Goal: Transaction & Acquisition: Obtain resource

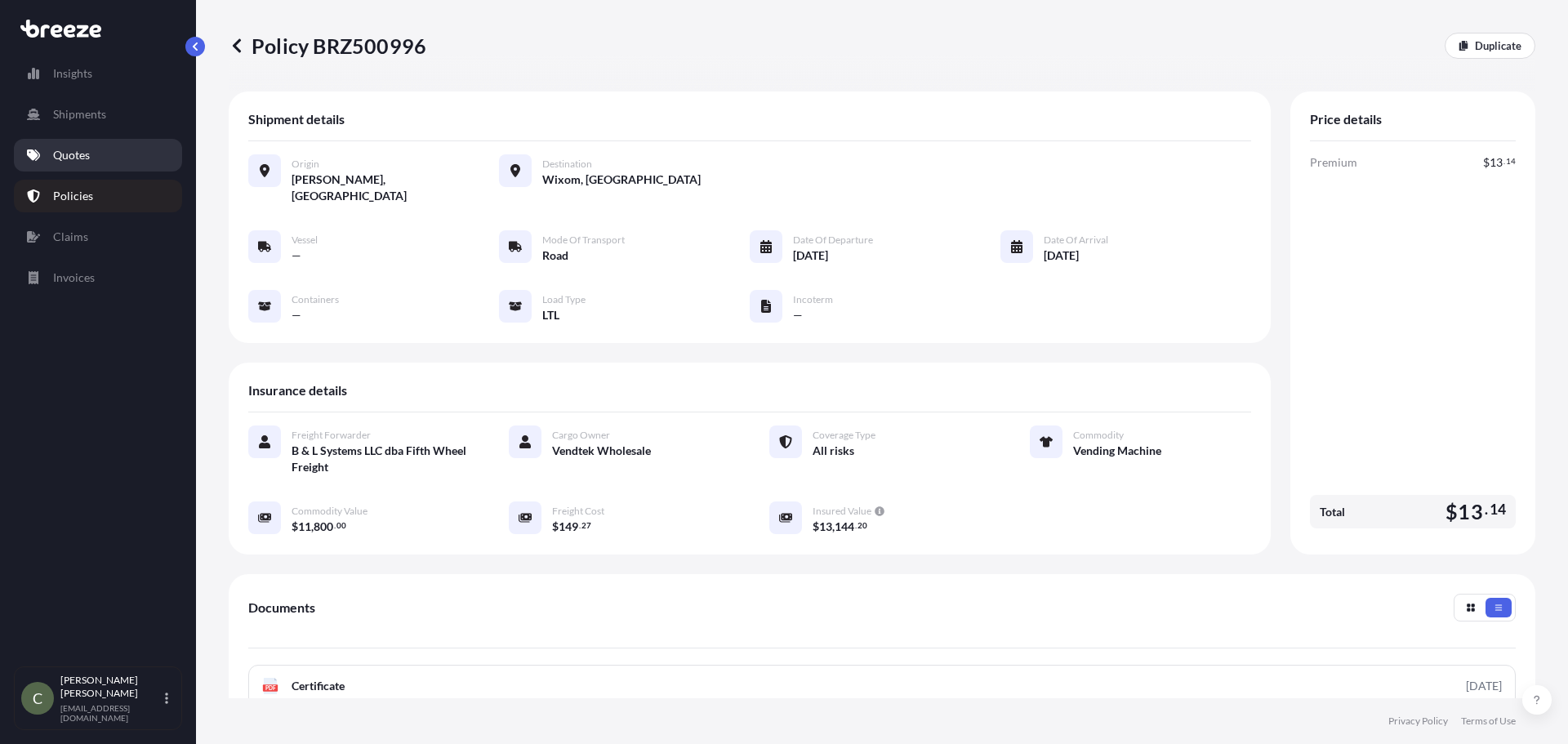
click at [136, 157] on link "Quotes" at bounding box center [98, 155] width 169 height 32
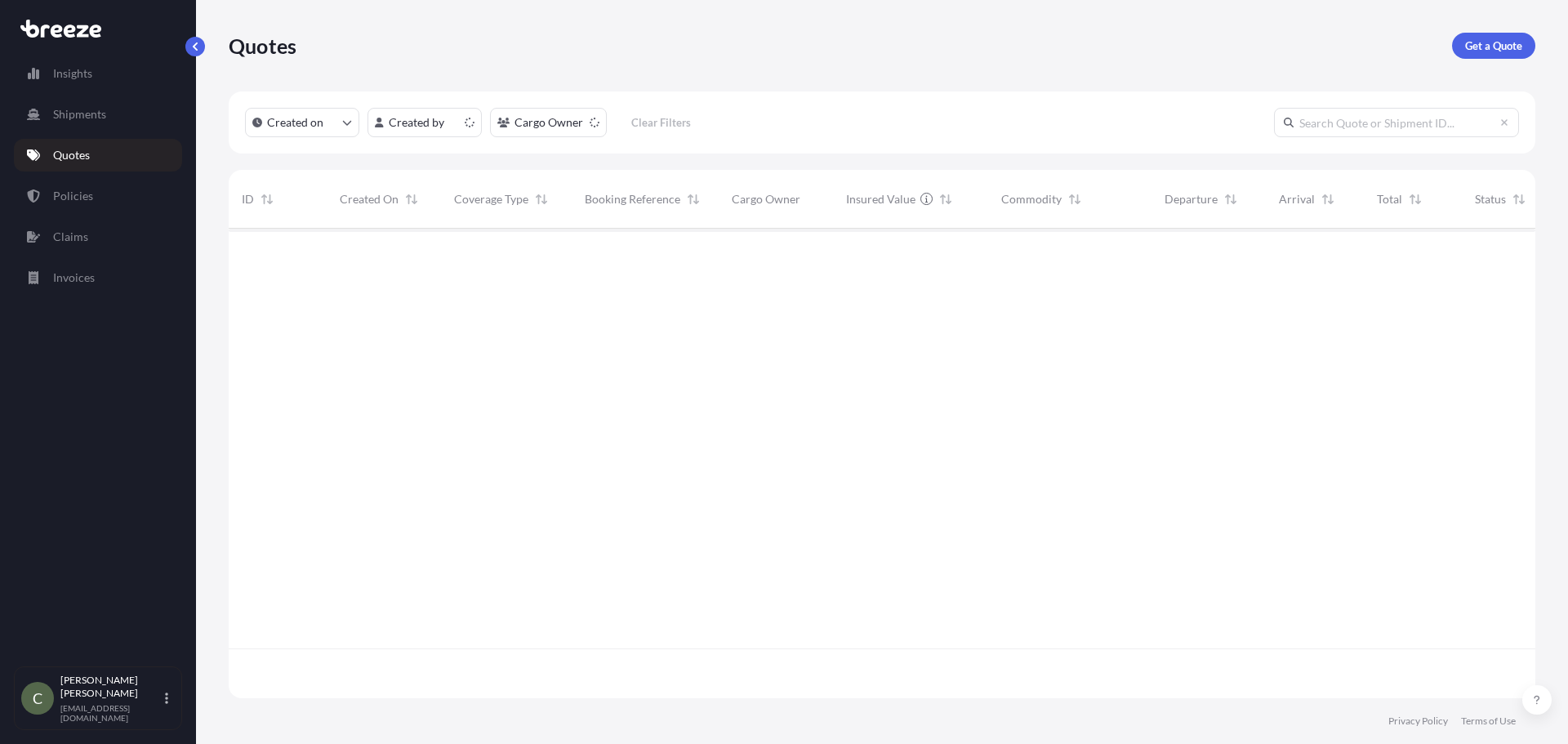
scroll to position [467, 1295]
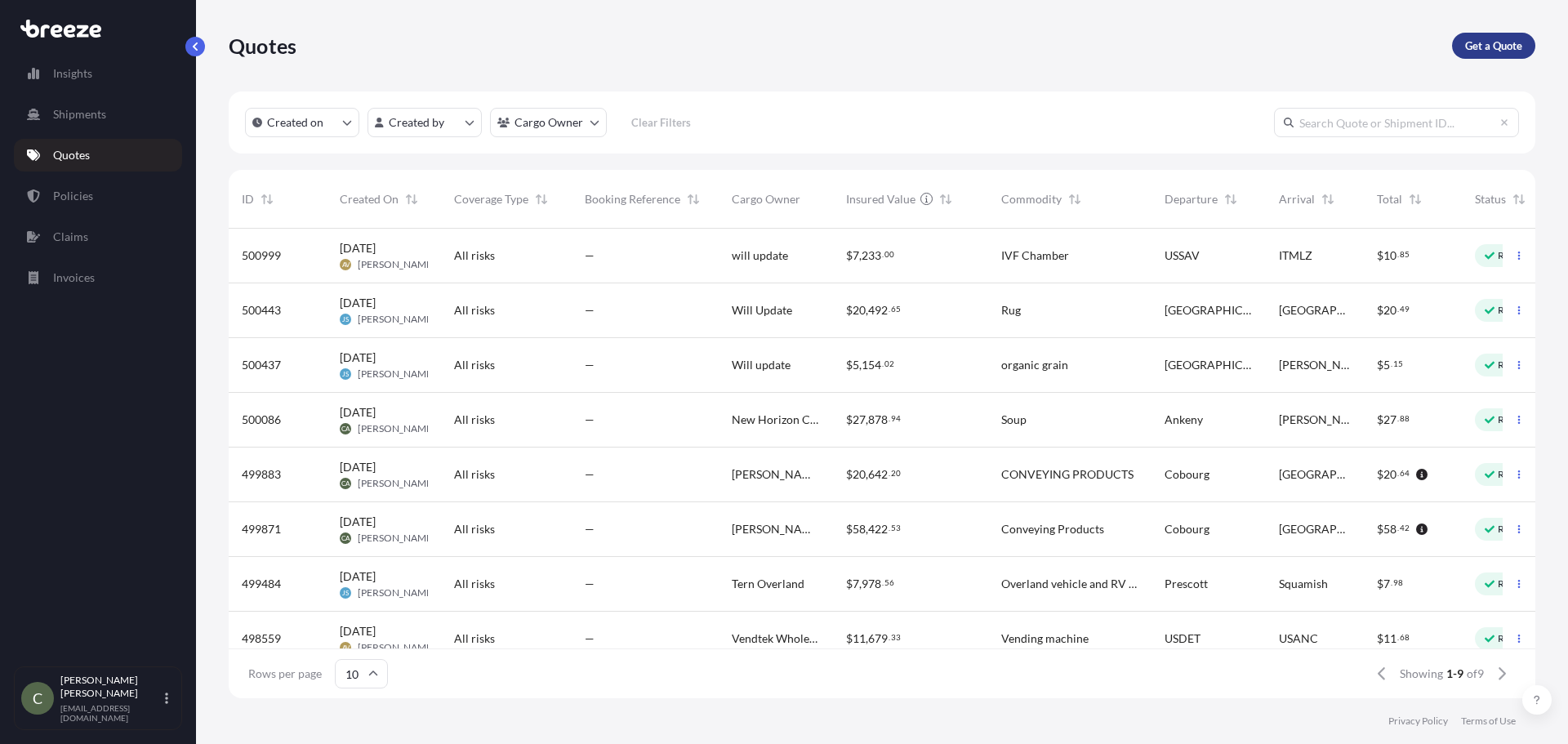
click at [1459, 47] on link "Get a Quote" at bounding box center [1493, 45] width 83 height 26
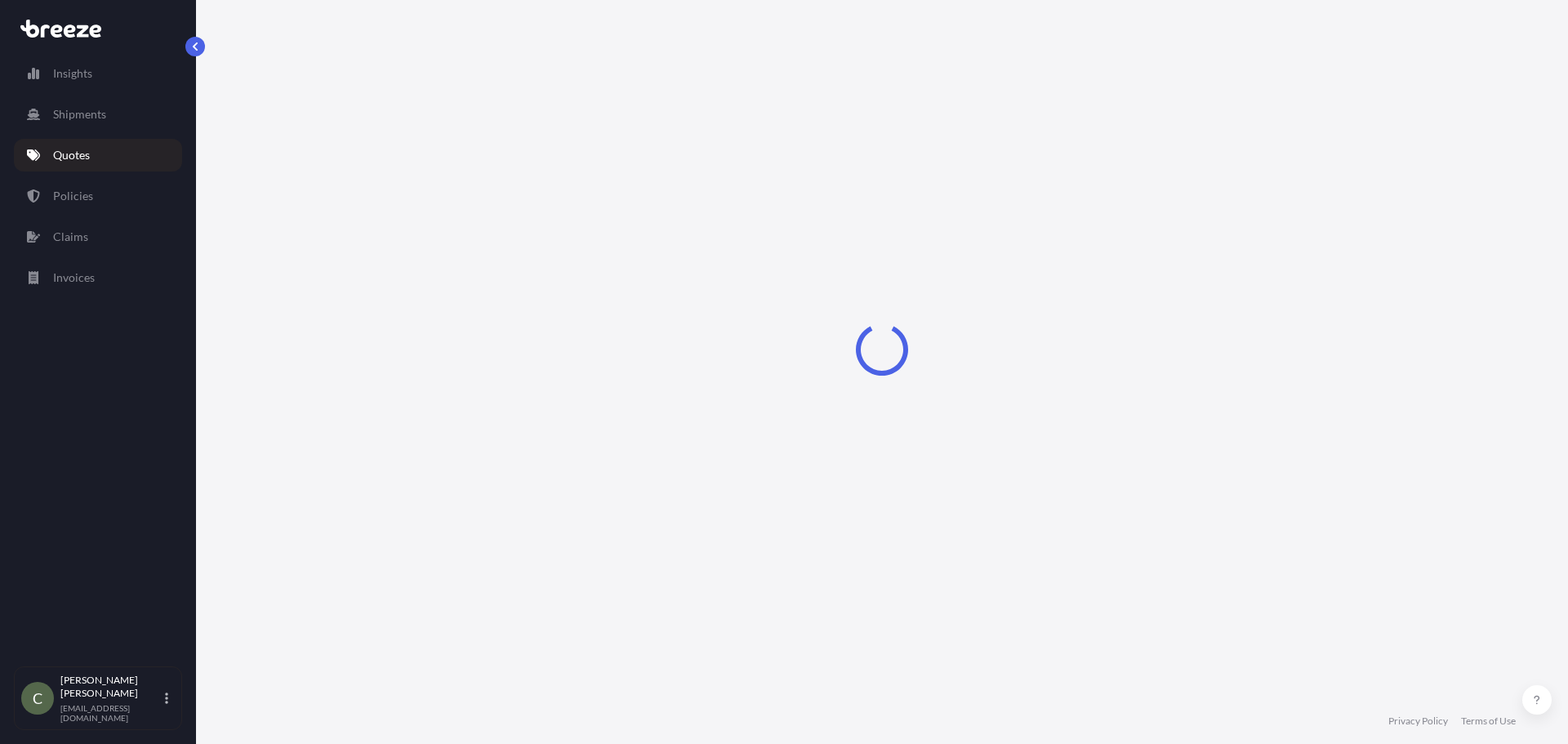
select select "Sea"
select select "1"
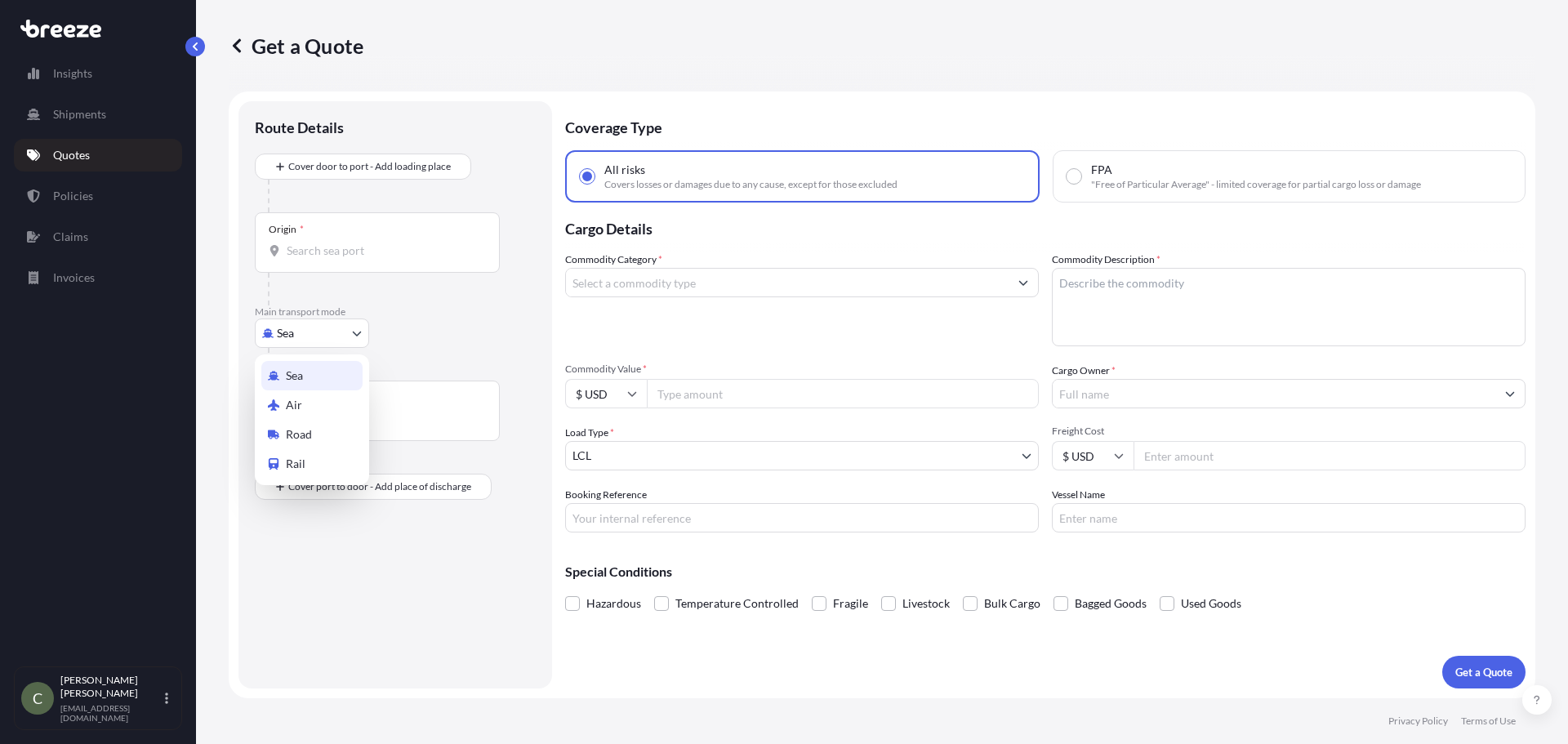
click at [355, 338] on body "Insights Shipments Quotes Policies Claims Invoices C [PERSON_NAME] [EMAIL_ADDRE…" at bounding box center [784, 372] width 1568 height 744
click at [314, 433] on div "Road" at bounding box center [312, 434] width 101 height 30
select select "Road"
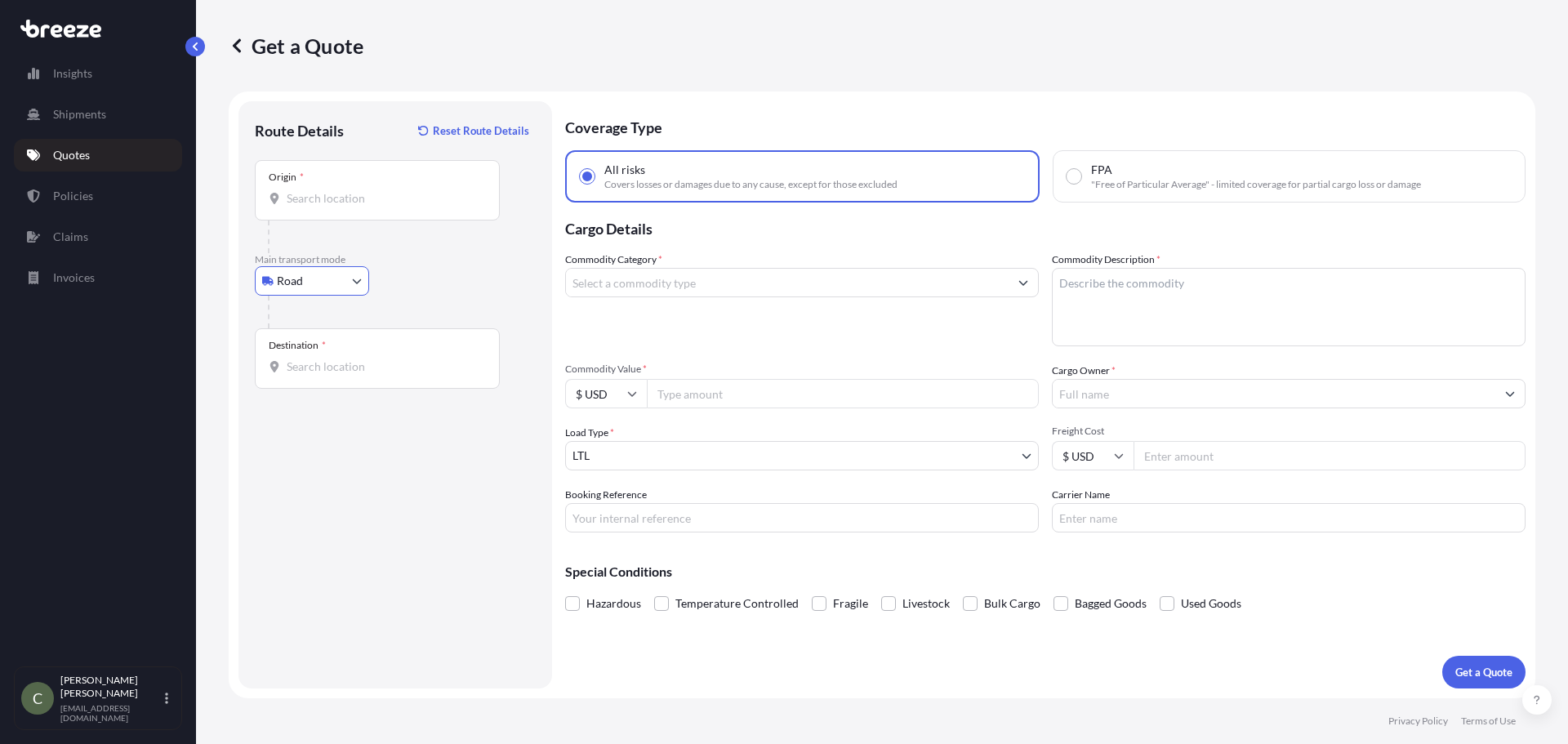
click at [312, 216] on div "Origin *" at bounding box center [376, 190] width 245 height 60
click at [312, 207] on input "Origin *" at bounding box center [383, 198] width 192 height 16
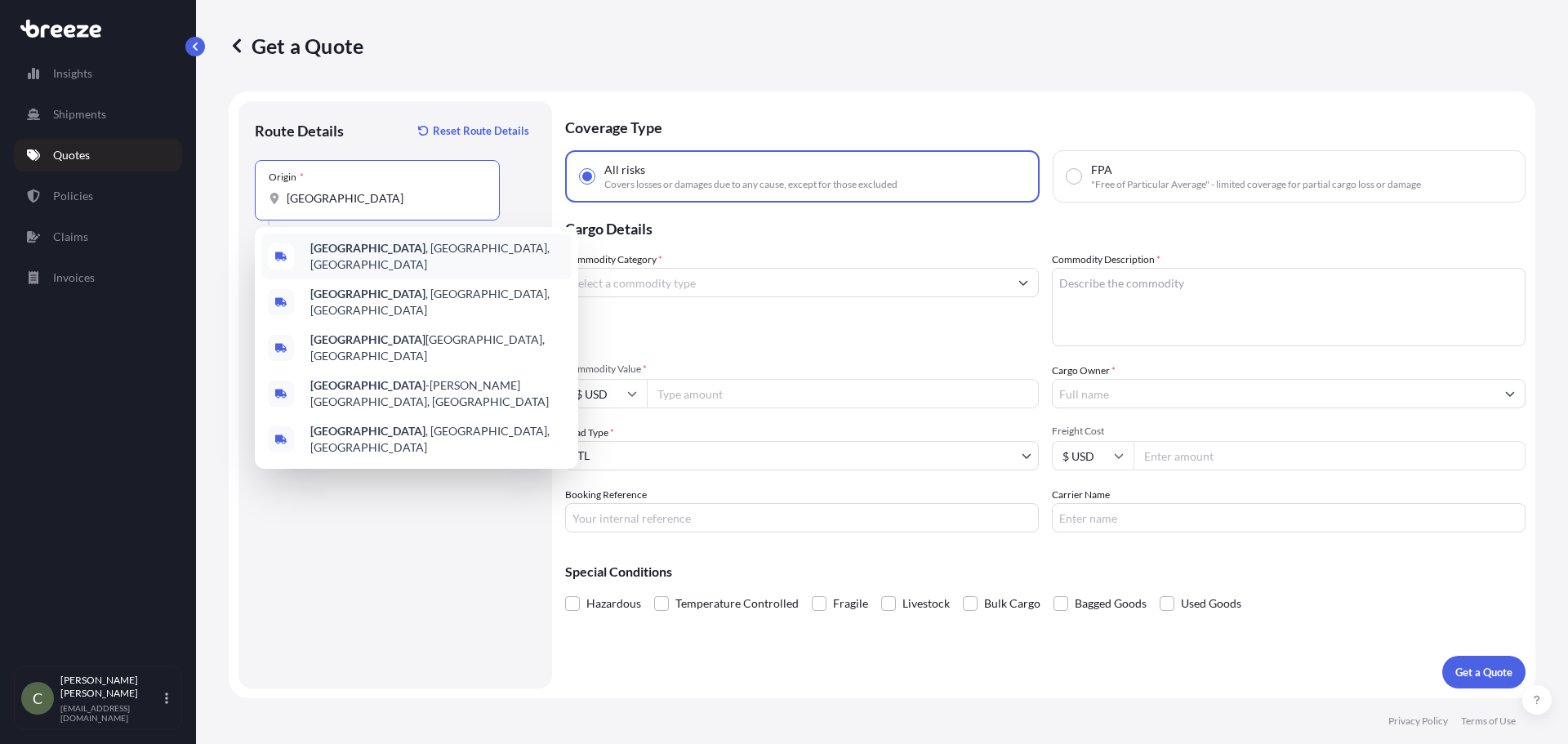
click at [334, 249] on b "[GEOGRAPHIC_DATA]" at bounding box center [368, 248] width 115 height 14
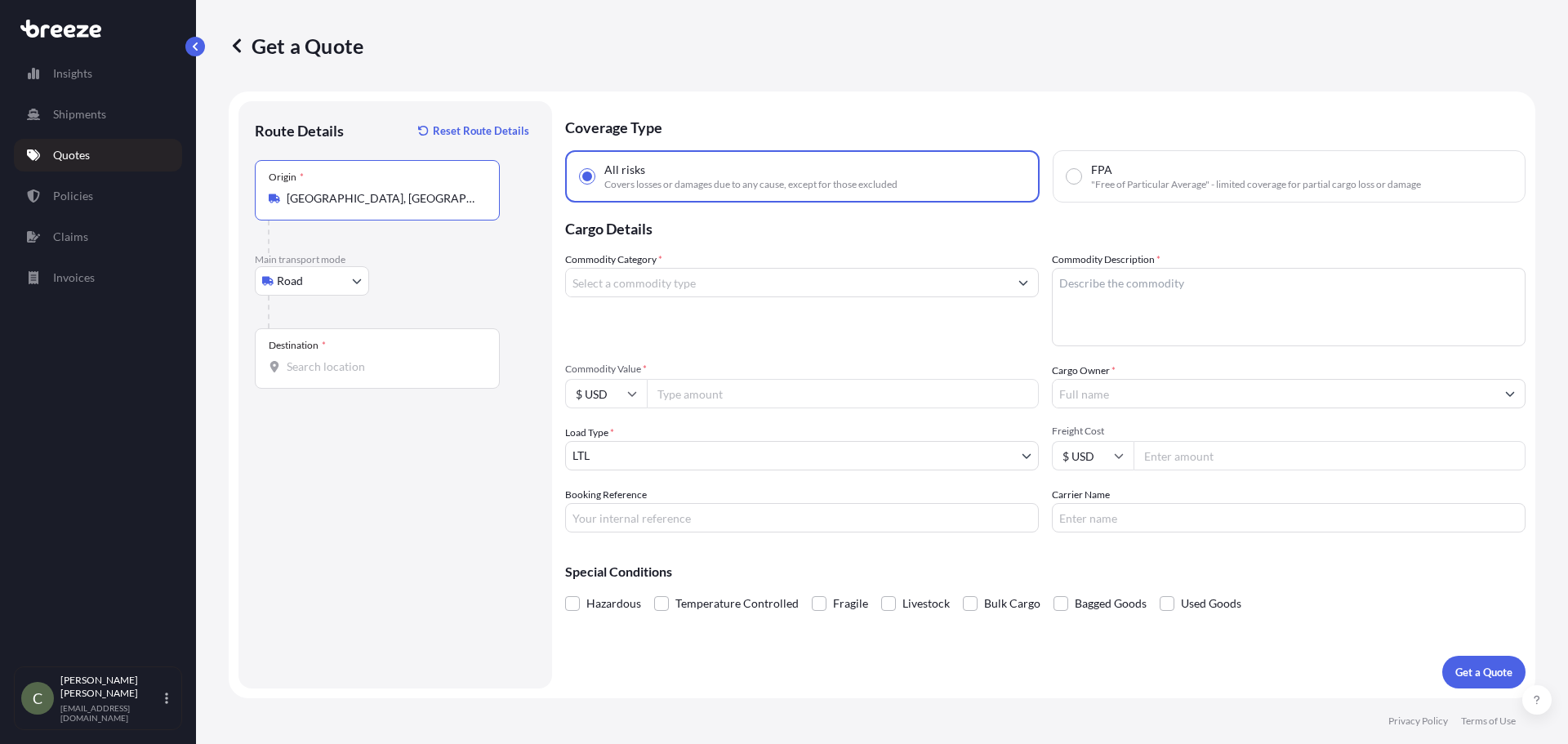
type input "[GEOGRAPHIC_DATA], [GEOGRAPHIC_DATA], [GEOGRAPHIC_DATA]"
click at [372, 370] on input "Destination *" at bounding box center [383, 366] width 192 height 16
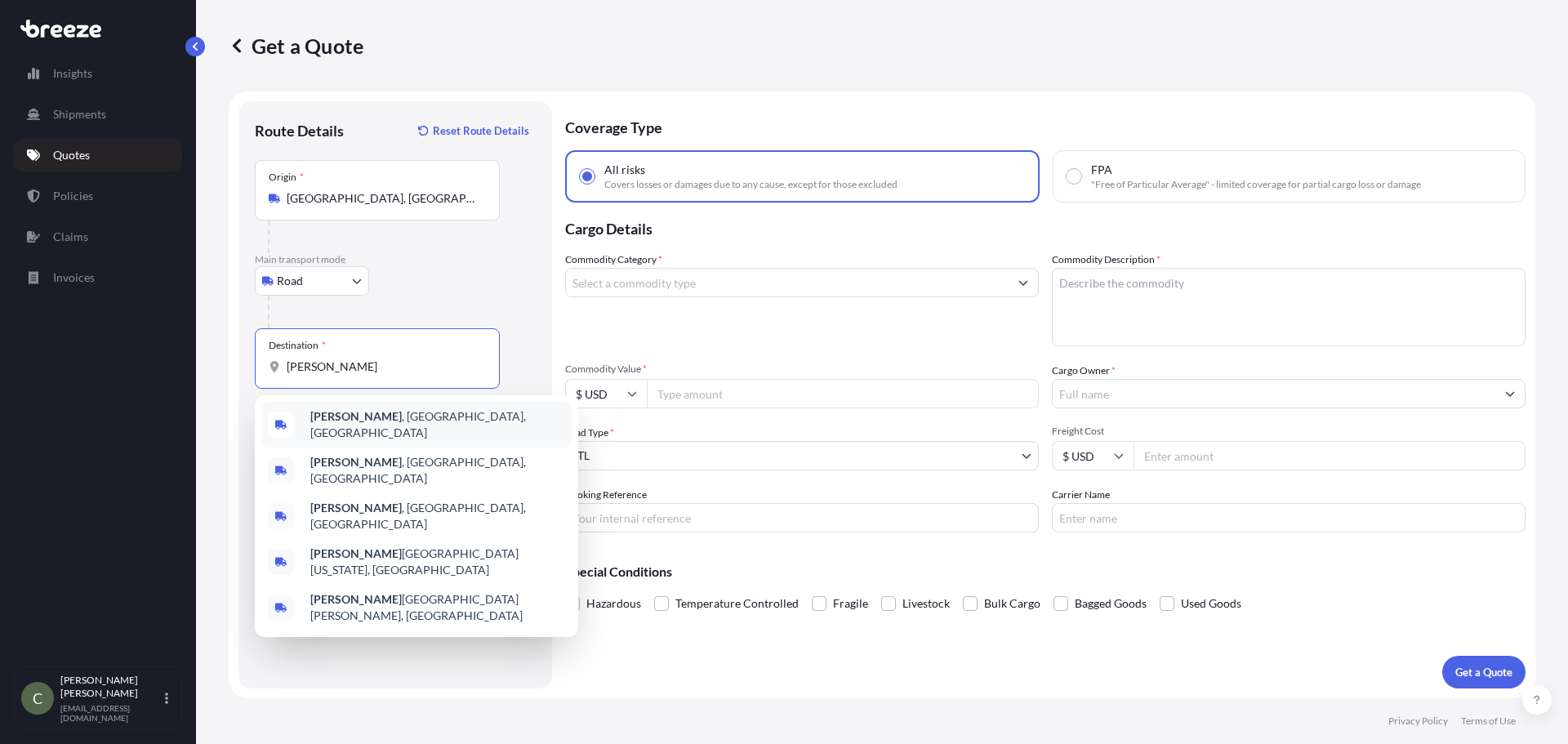
click at [335, 410] on div "Clawson , [GEOGRAPHIC_DATA], [GEOGRAPHIC_DATA]" at bounding box center [416, 425] width 311 height 46
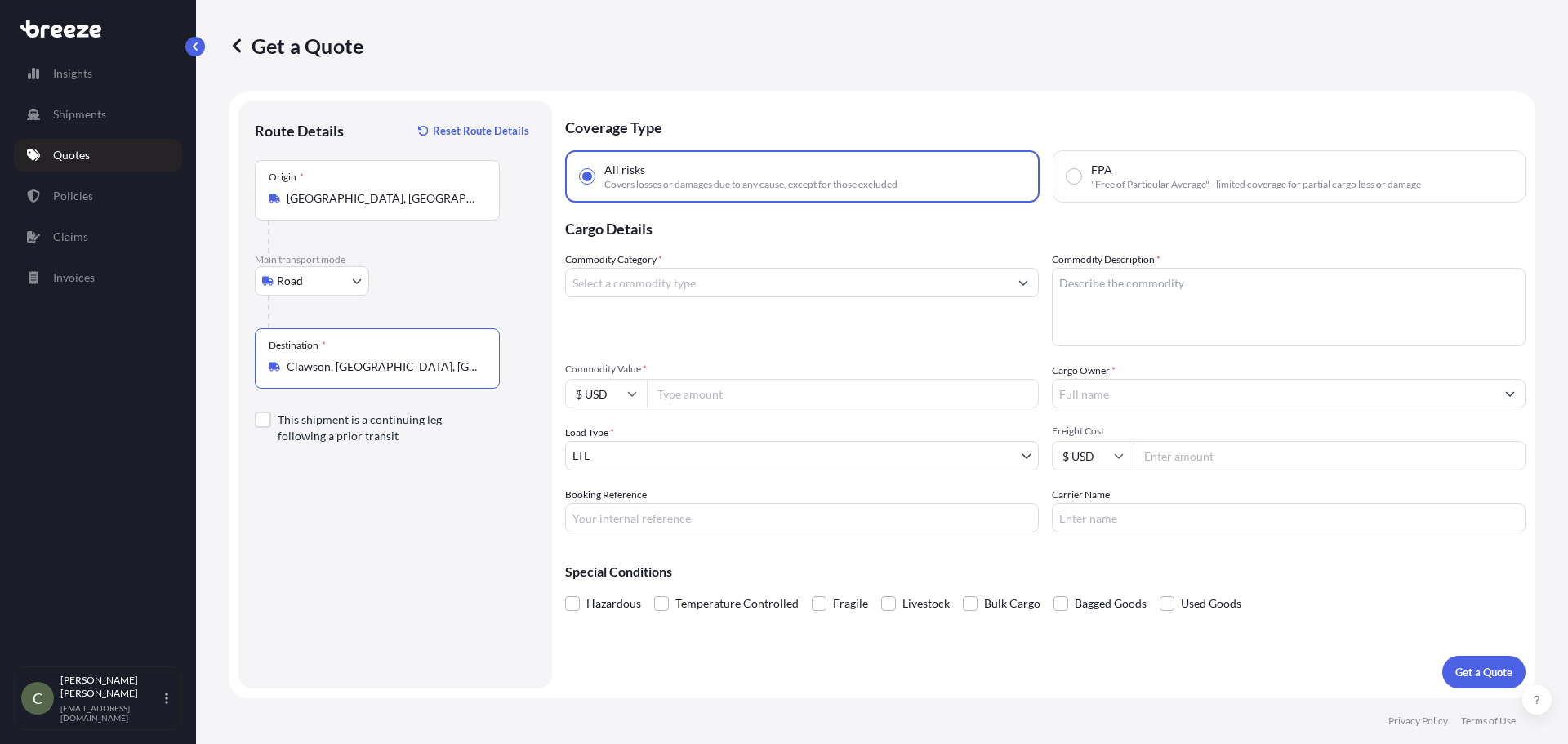
type input "Clawson, [GEOGRAPHIC_DATA], [GEOGRAPHIC_DATA]"
click at [732, 275] on input "Commodity Category *" at bounding box center [787, 282] width 443 height 30
type input "conveyor belt"
click at [923, 282] on input "conveyor belt" at bounding box center [787, 282] width 443 height 30
click at [768, 287] on input "conveyor belt" at bounding box center [787, 282] width 443 height 30
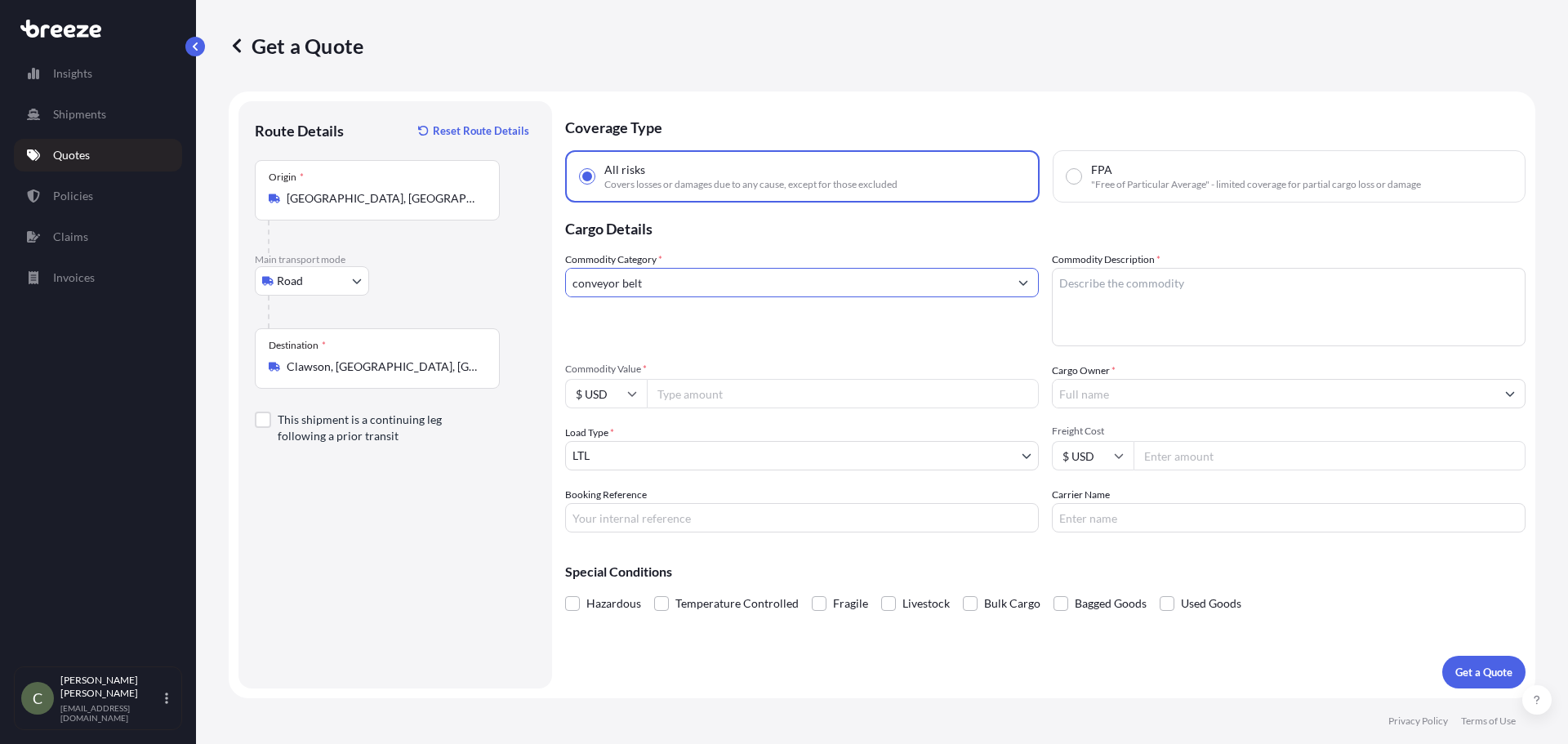
drag, startPoint x: 648, startPoint y: 283, endPoint x: 385, endPoint y: 283, distance: 263.0
click at [385, 283] on form "Route Details Reset Route Details Place of loading Road Road Rail Origin * [GEO…" at bounding box center [882, 394] width 1307 height 607
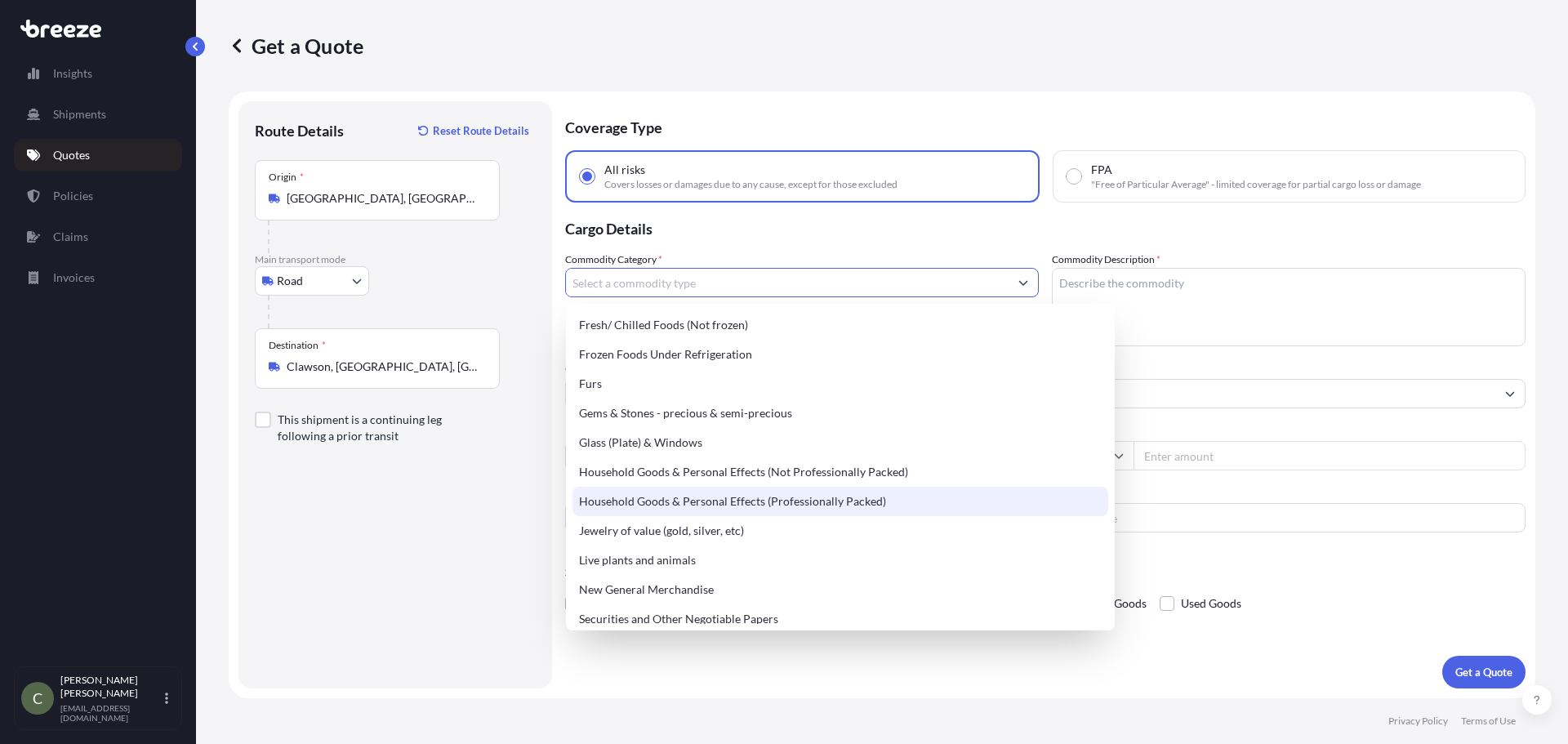
scroll to position [686, 0]
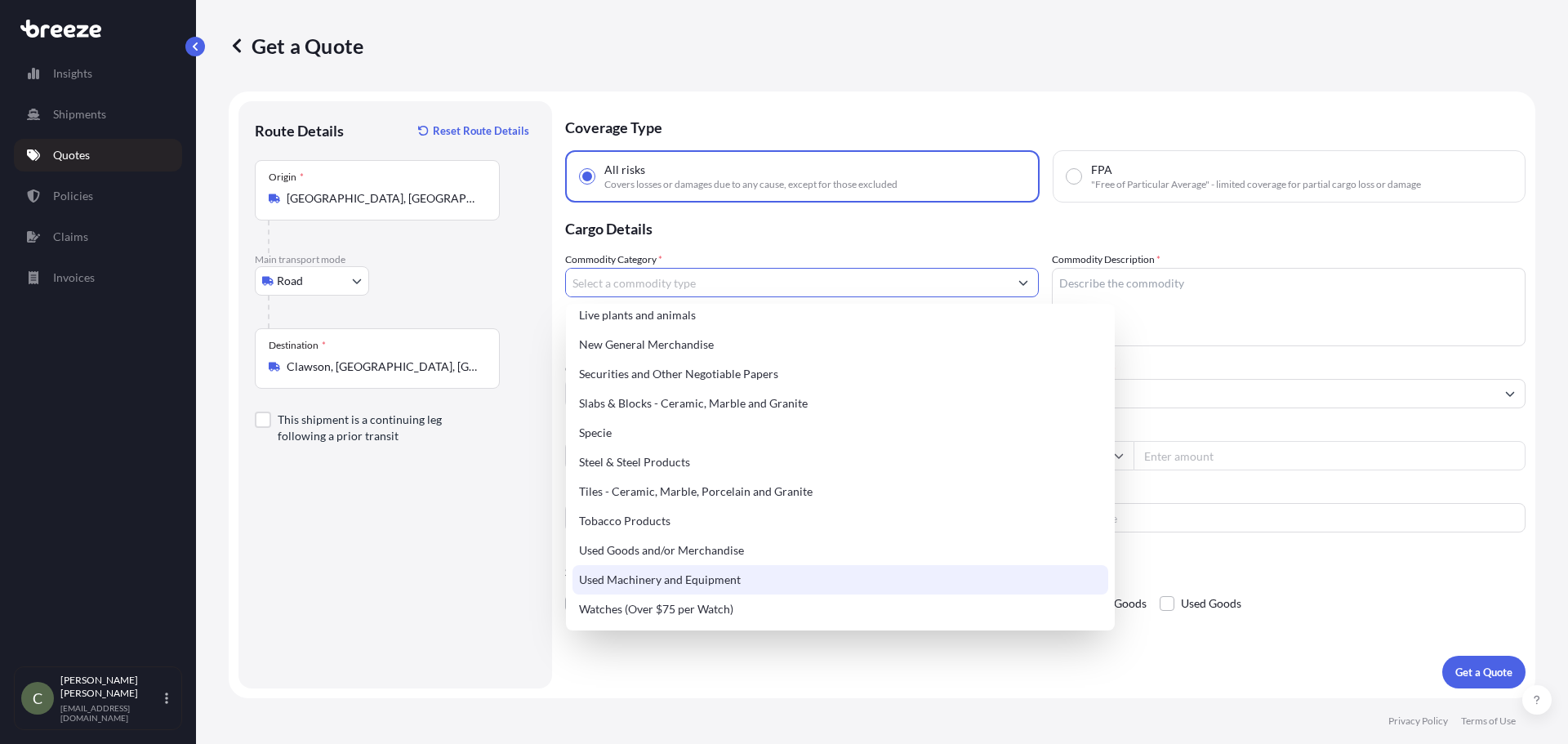
click at [801, 574] on div "Used Machinery and Equipment" at bounding box center [840, 579] width 535 height 30
type input "Used Machinery and Equipment"
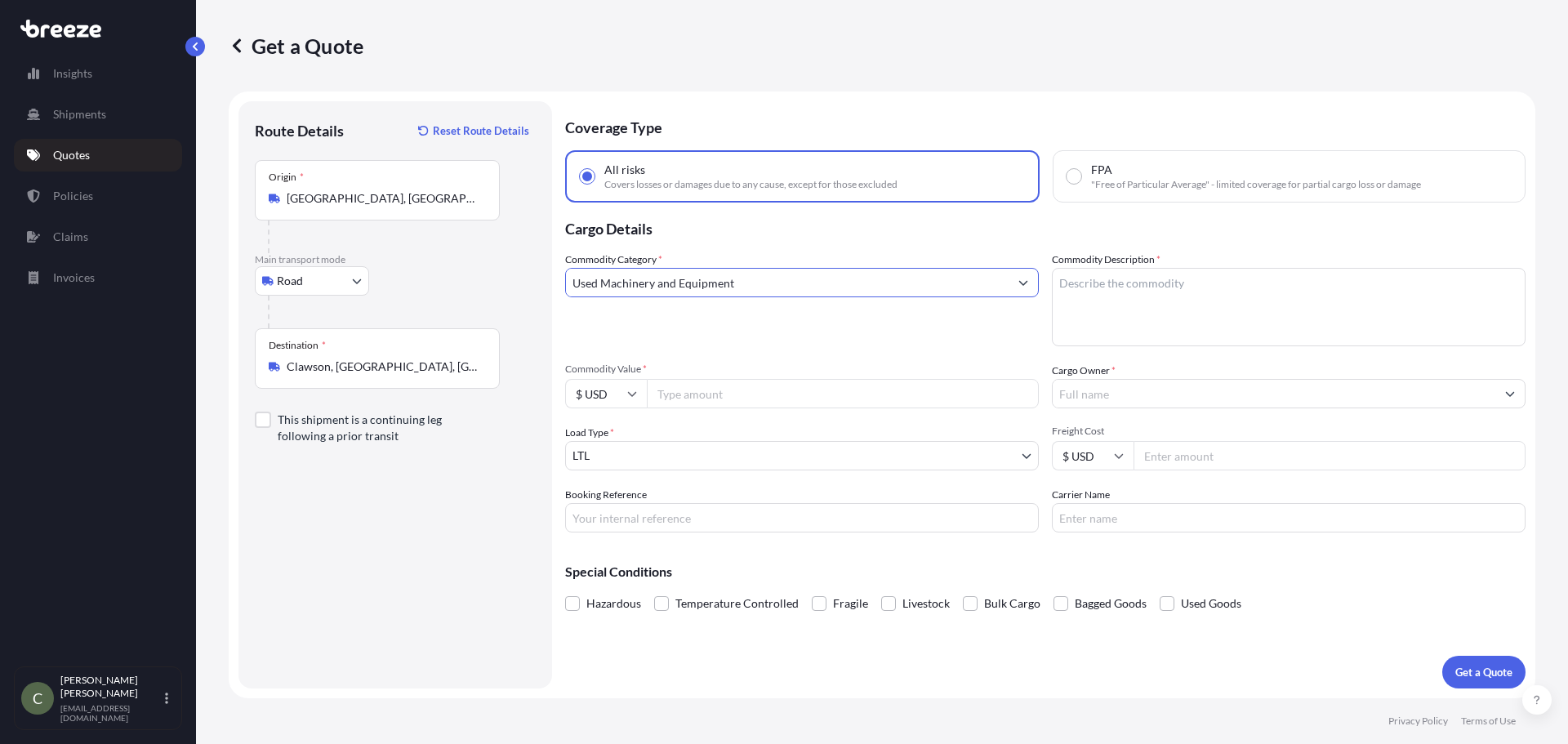
click at [877, 277] on input "Used Machinery and Equipment" at bounding box center [787, 282] width 443 height 30
click at [1019, 281] on icon "Show suggestions" at bounding box center [1023, 283] width 9 height 5
click at [1059, 283] on textarea "Commodity Description *" at bounding box center [1288, 307] width 473 height 78
type textarea "conveyor belt"
click at [1025, 285] on icon "Show suggestions" at bounding box center [1023, 282] width 10 height 10
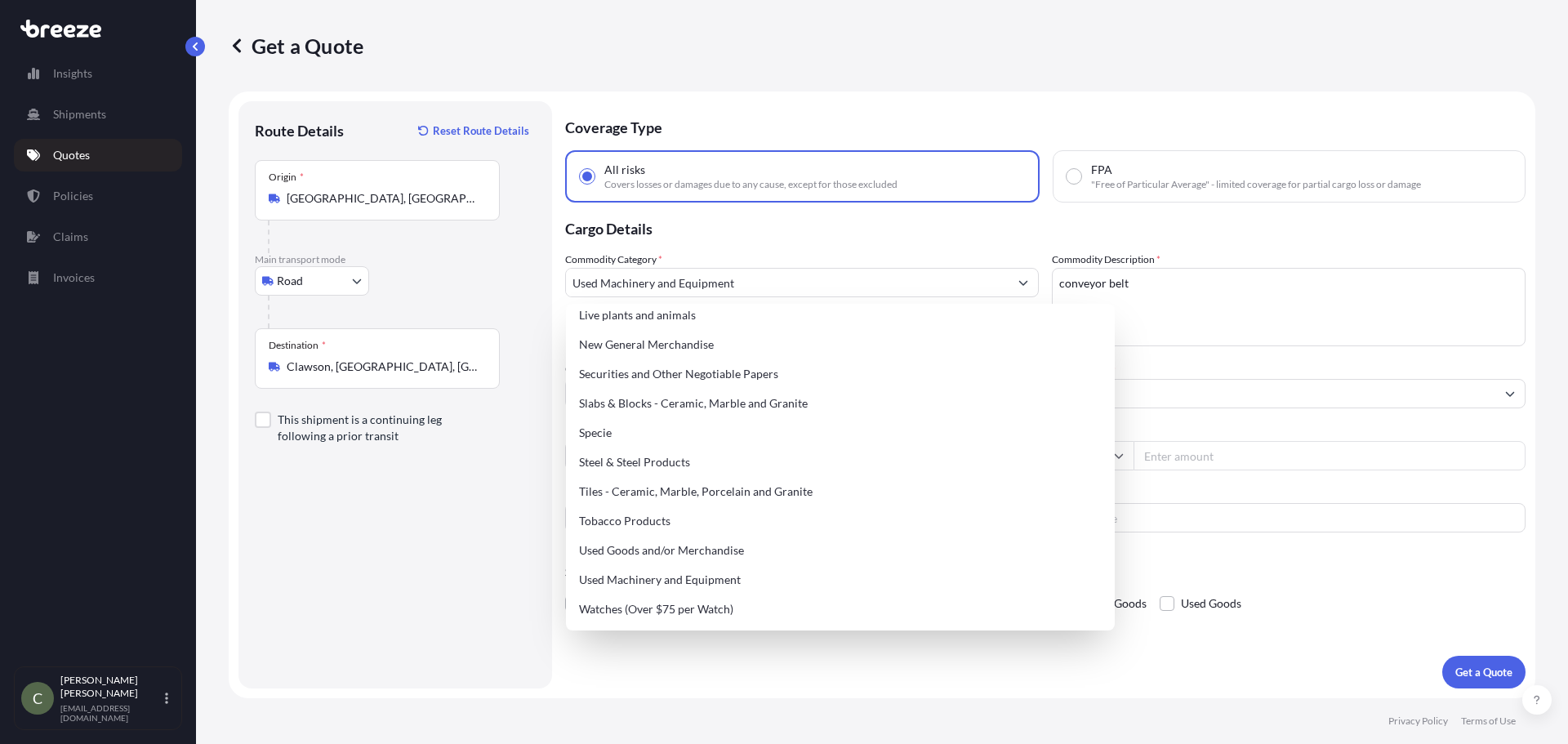
click at [680, 53] on div "Get a Quote" at bounding box center [882, 45] width 1307 height 26
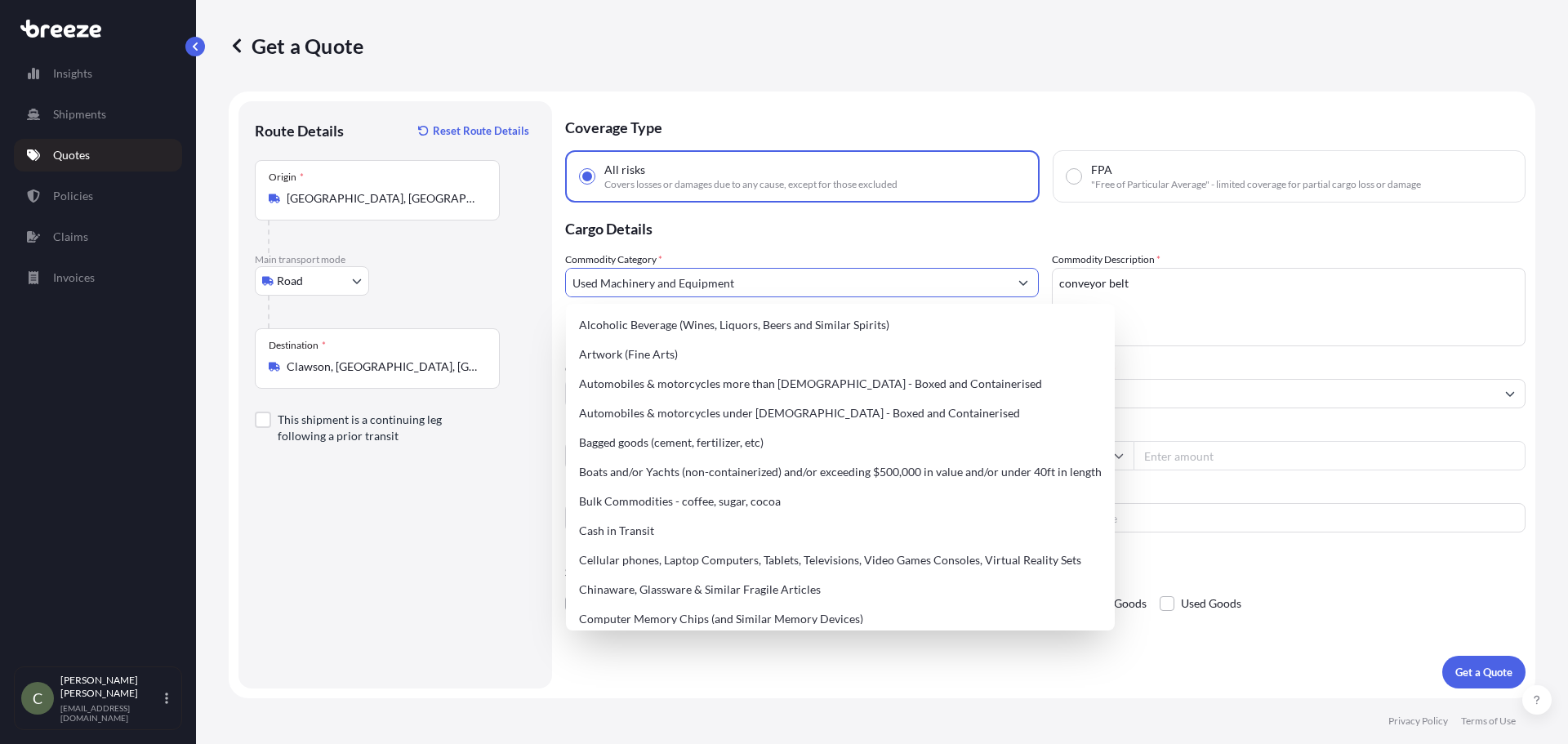
click at [1015, 284] on button "Show suggestions" at bounding box center [1023, 282] width 30 height 30
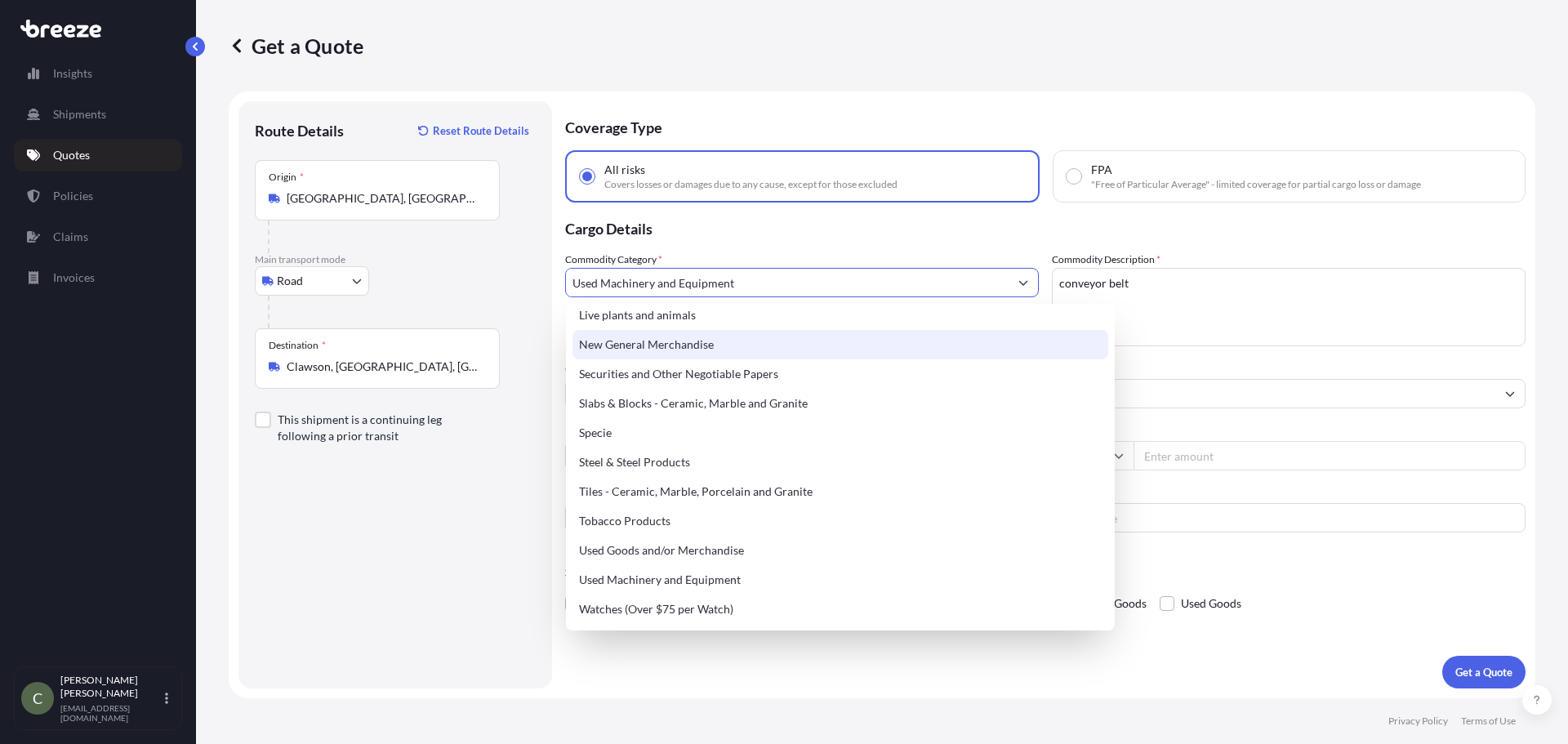
click at [714, 352] on div "New General Merchandise" at bounding box center [840, 344] width 535 height 30
type input "New General Merchandise"
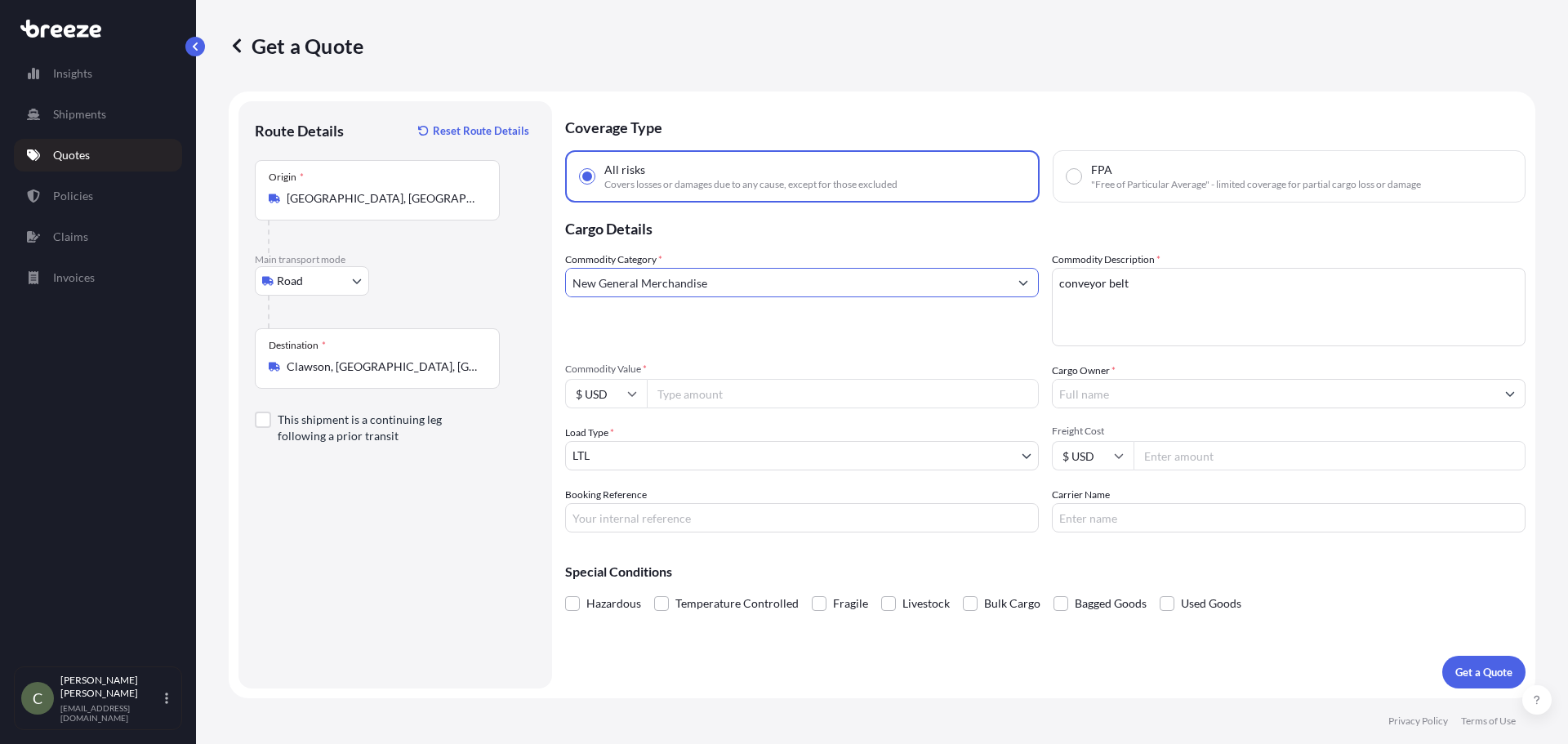
click at [1140, 398] on input "Cargo Owner *" at bounding box center [1274, 393] width 443 height 30
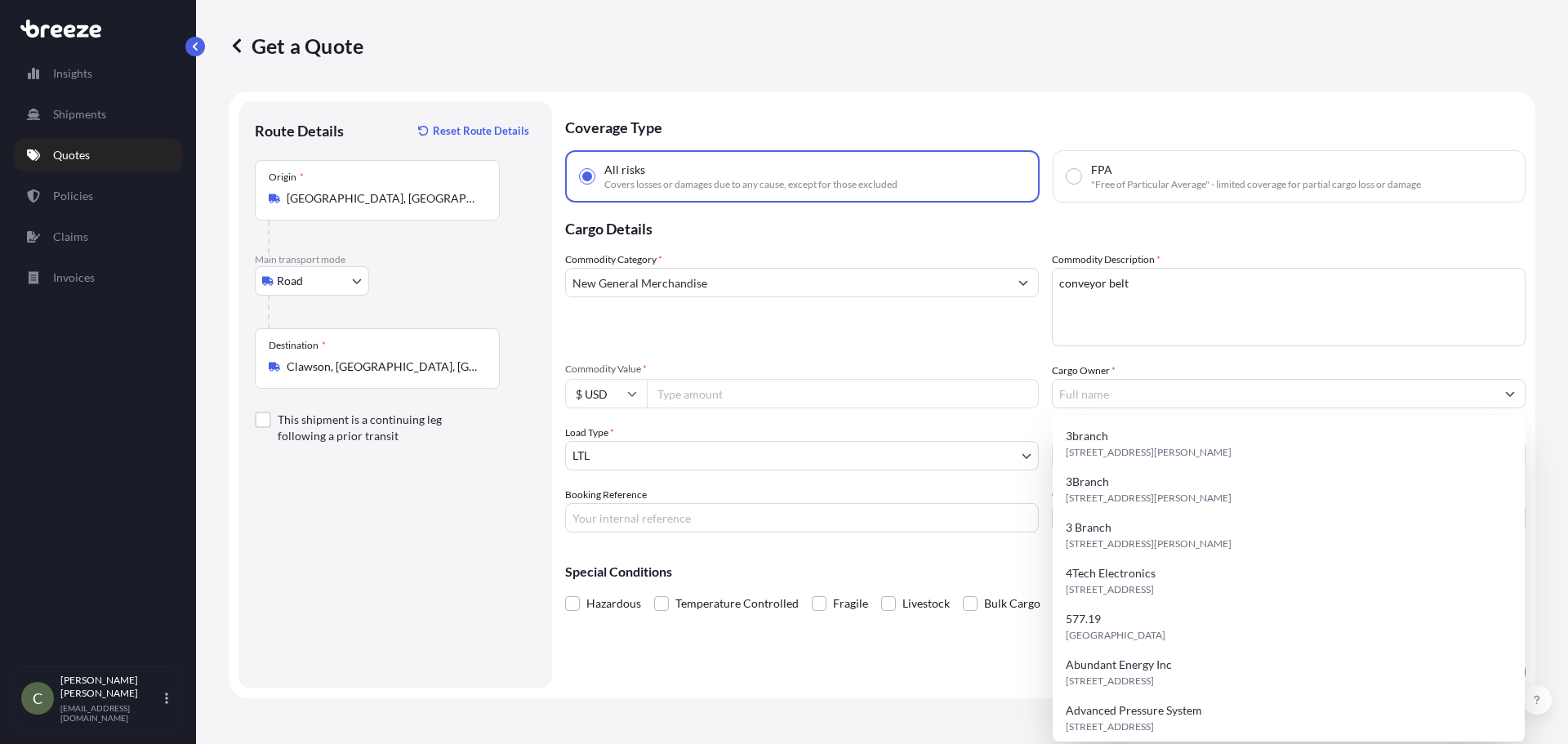
click at [869, 402] on input "Commodity Value *" at bounding box center [843, 393] width 392 height 30
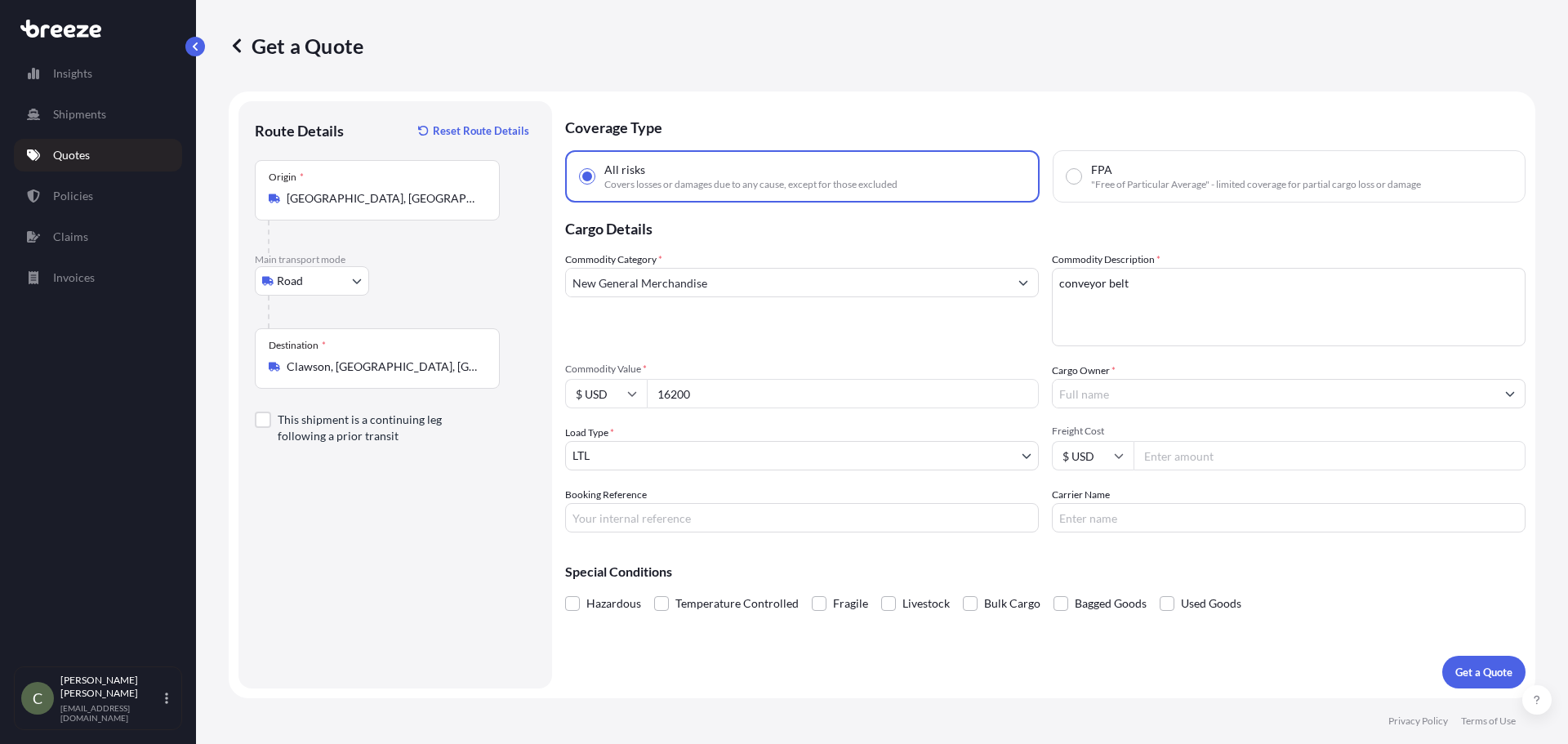
type input "16200"
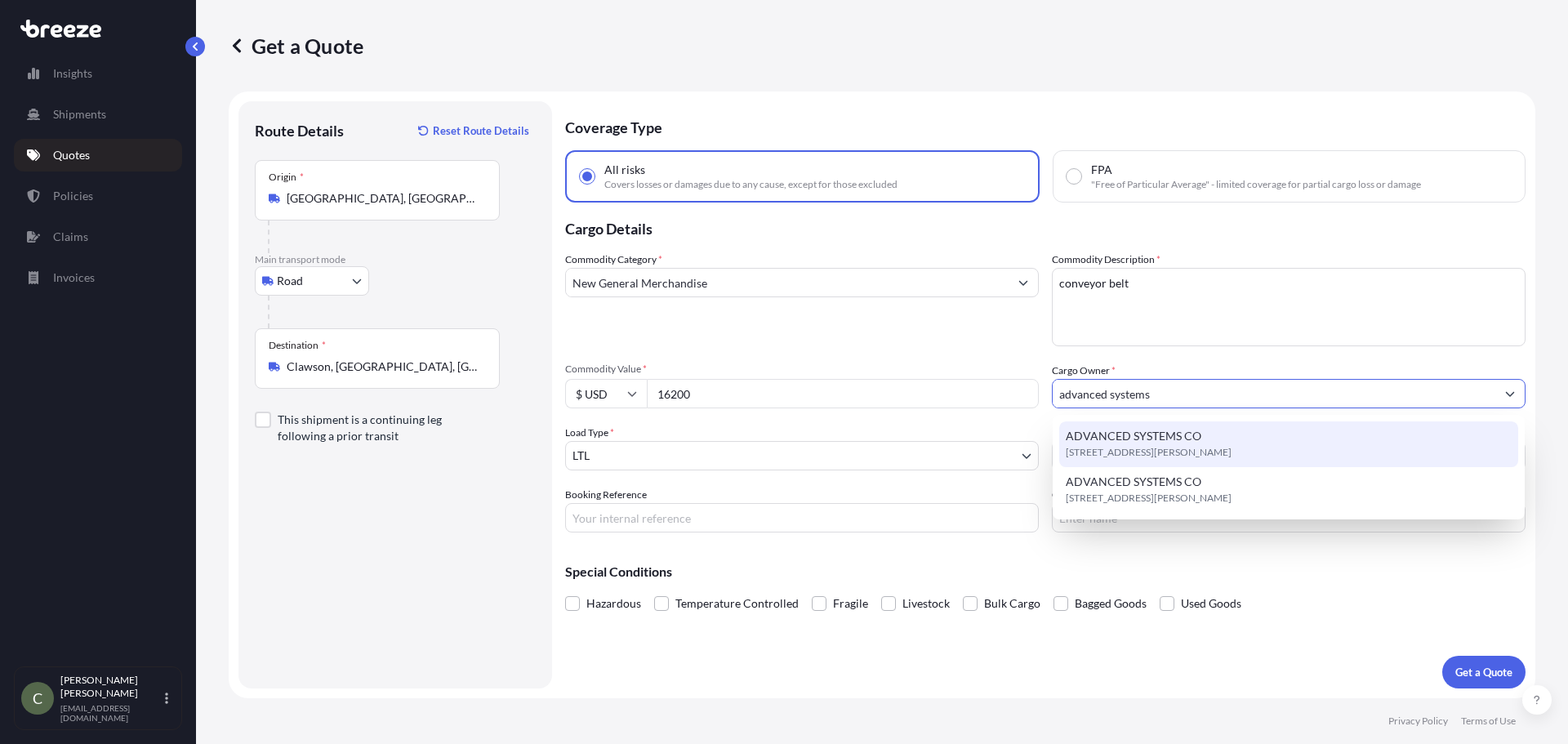
click at [1096, 447] on span "[STREET_ADDRESS][PERSON_NAME]" at bounding box center [1149, 452] width 166 height 16
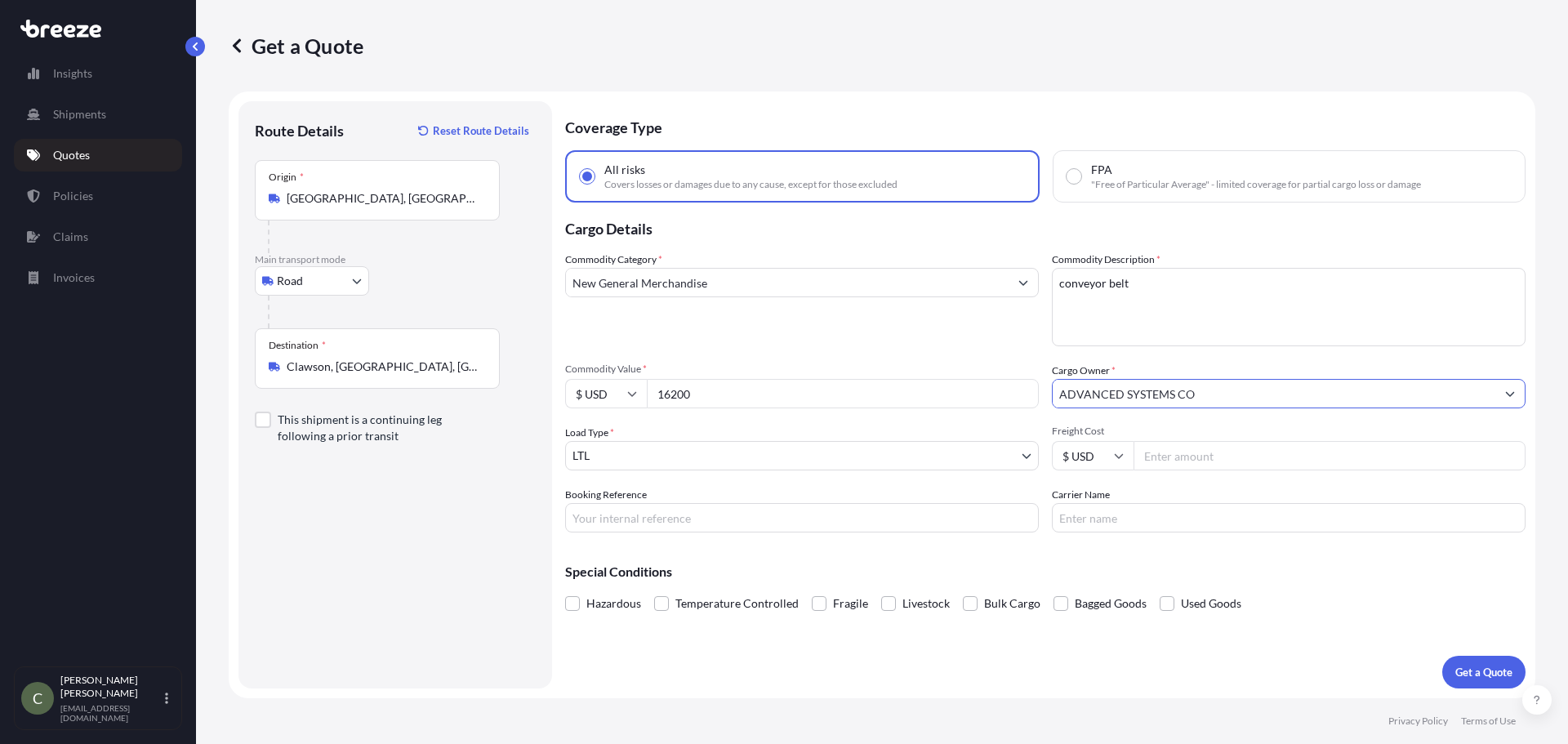
type input "ADVANCED SYSTEMS CO"
click at [1224, 463] on input "Freight Cost" at bounding box center [1330, 455] width 392 height 30
type input "114"
click at [1442, 655] on button "Get a Quote" at bounding box center [1483, 672] width 83 height 32
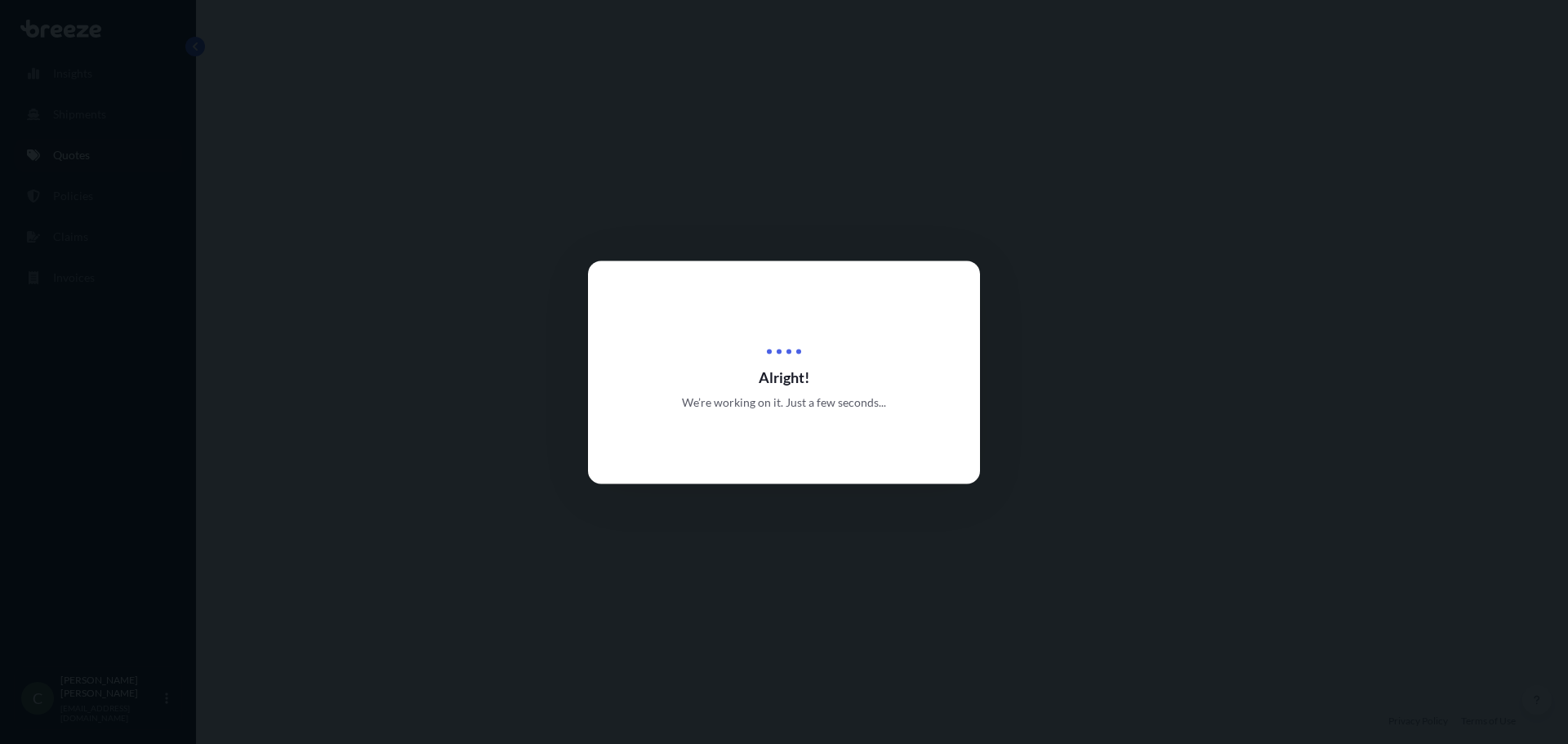
select select "Road"
select select "1"
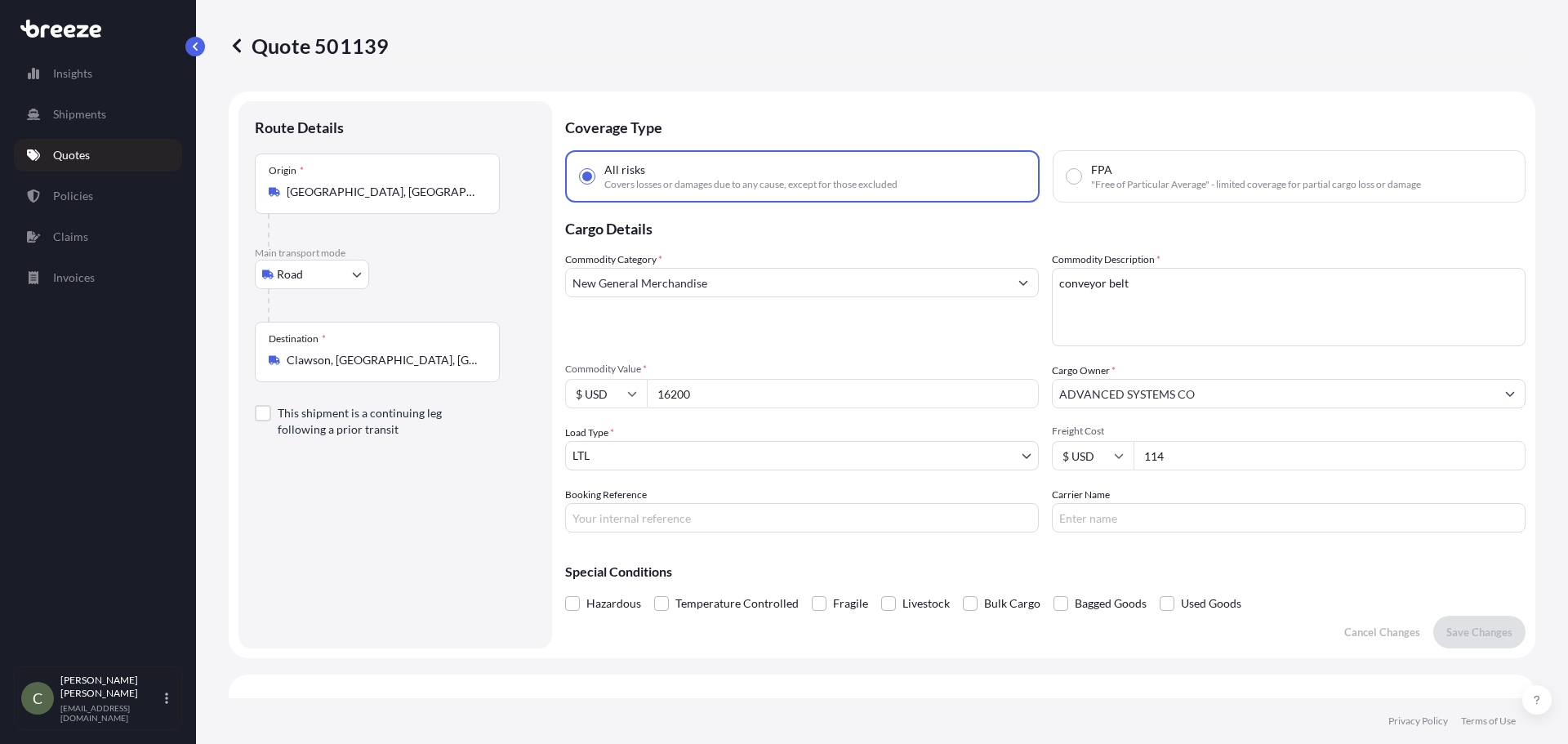
click at [1208, 452] on input "114" at bounding box center [1330, 455] width 392 height 30
type input "114.83"
click at [1434, 615] on button "Save Changes" at bounding box center [1479, 632] width 92 height 32
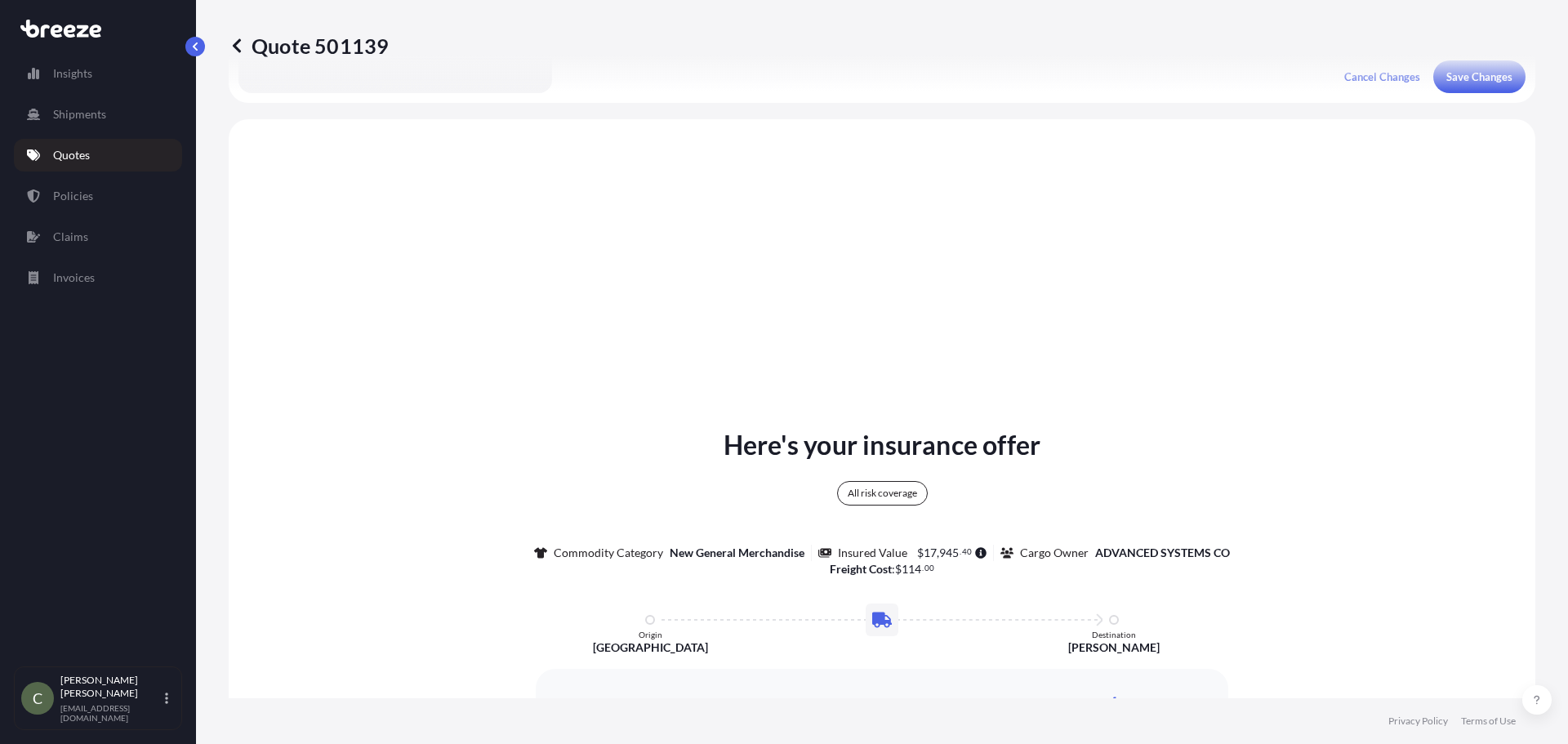
scroll to position [593, 0]
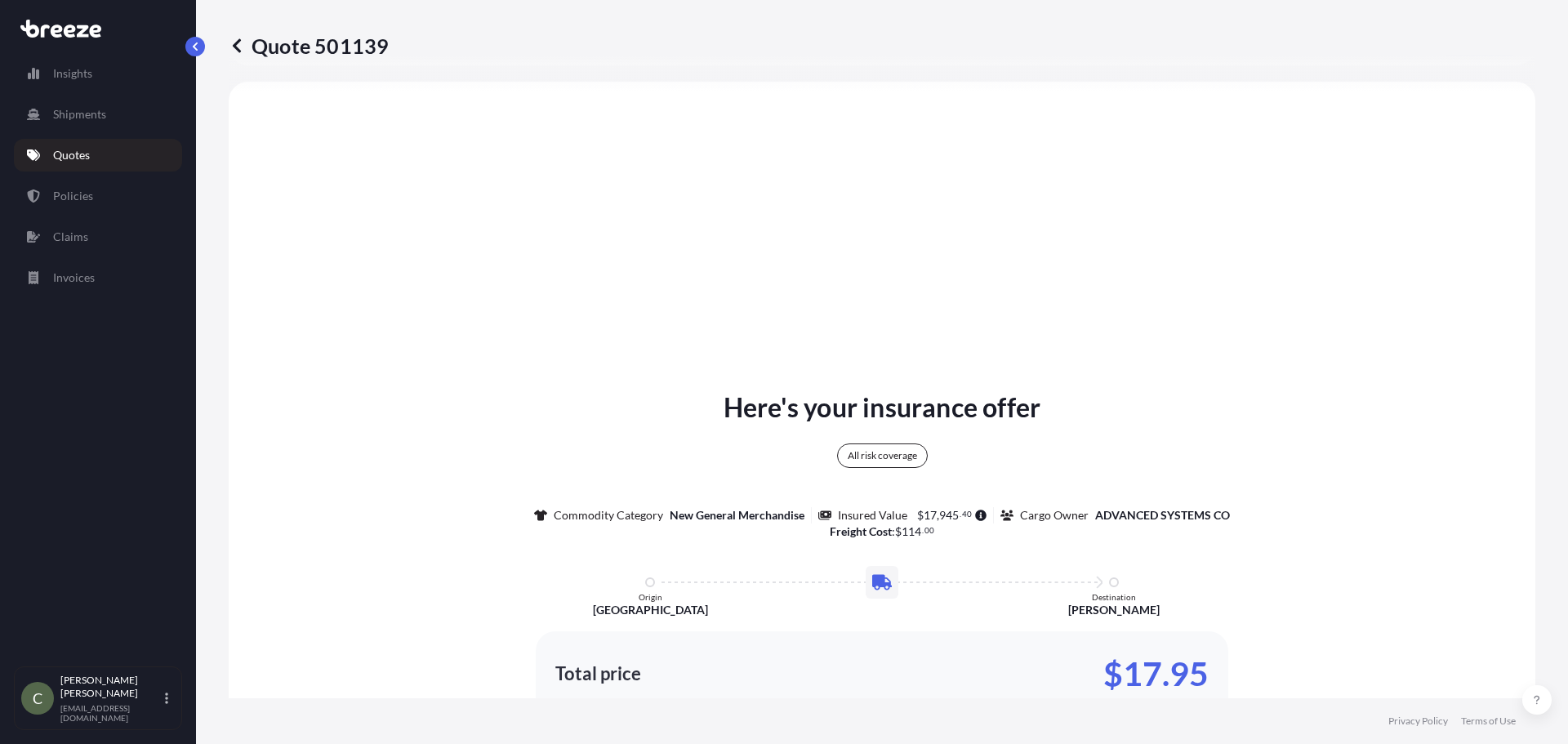
select select "Road"
select select "1"
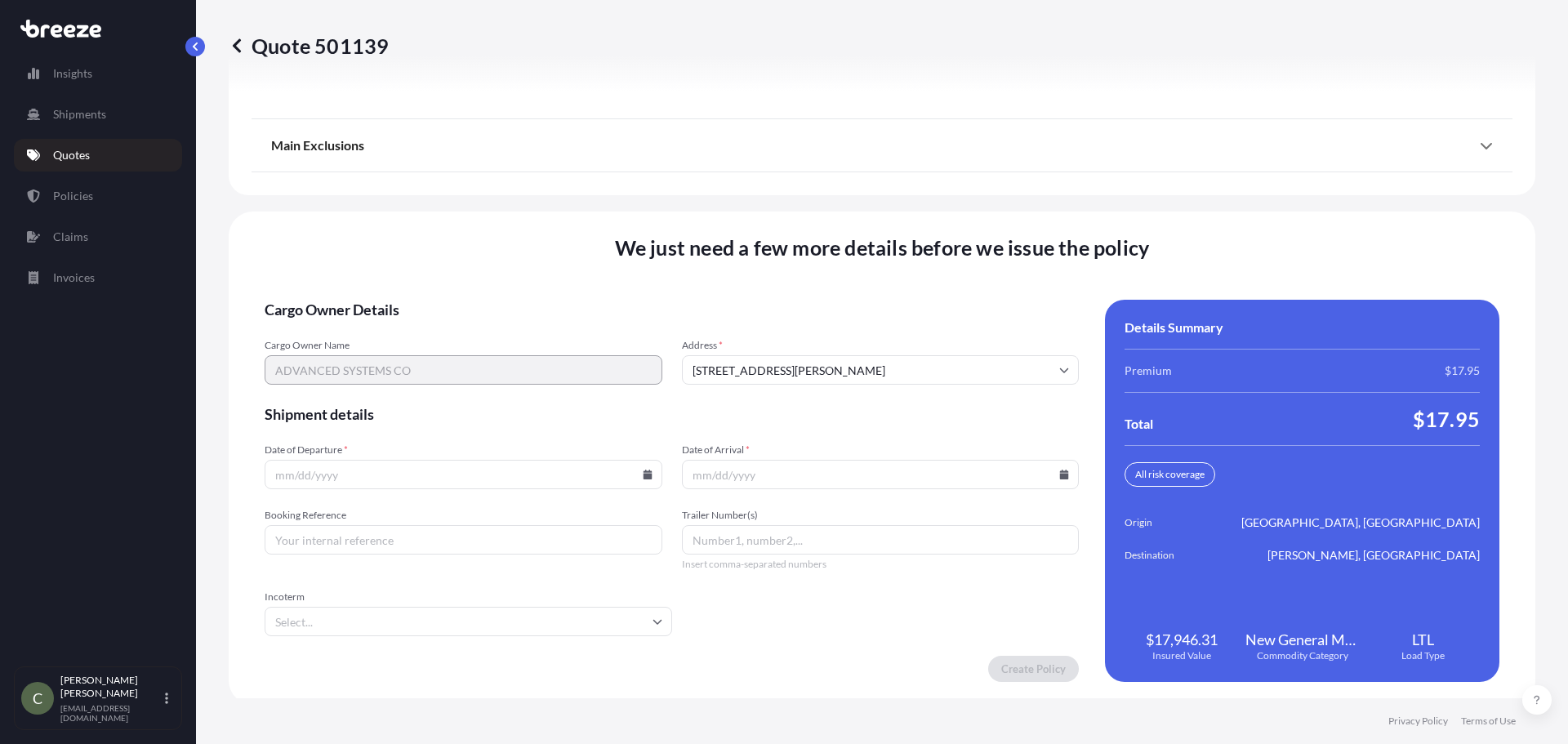
scroll to position [2108, 0]
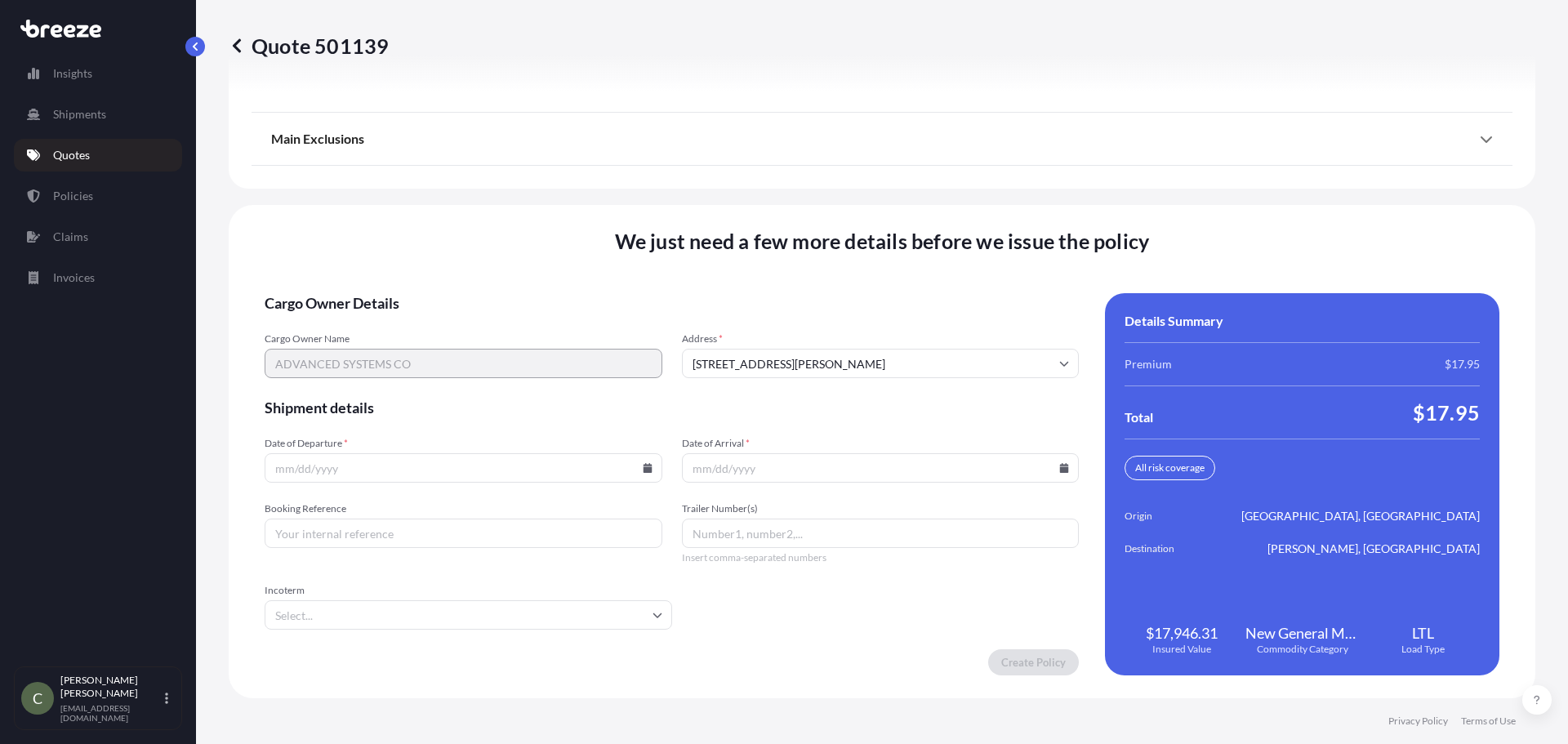
click at [646, 467] on icon at bounding box center [647, 468] width 9 height 10
click at [503, 289] on button "10" at bounding box center [499, 291] width 26 height 26
type input "[DATE]"
click at [1060, 466] on icon at bounding box center [1064, 468] width 9 height 10
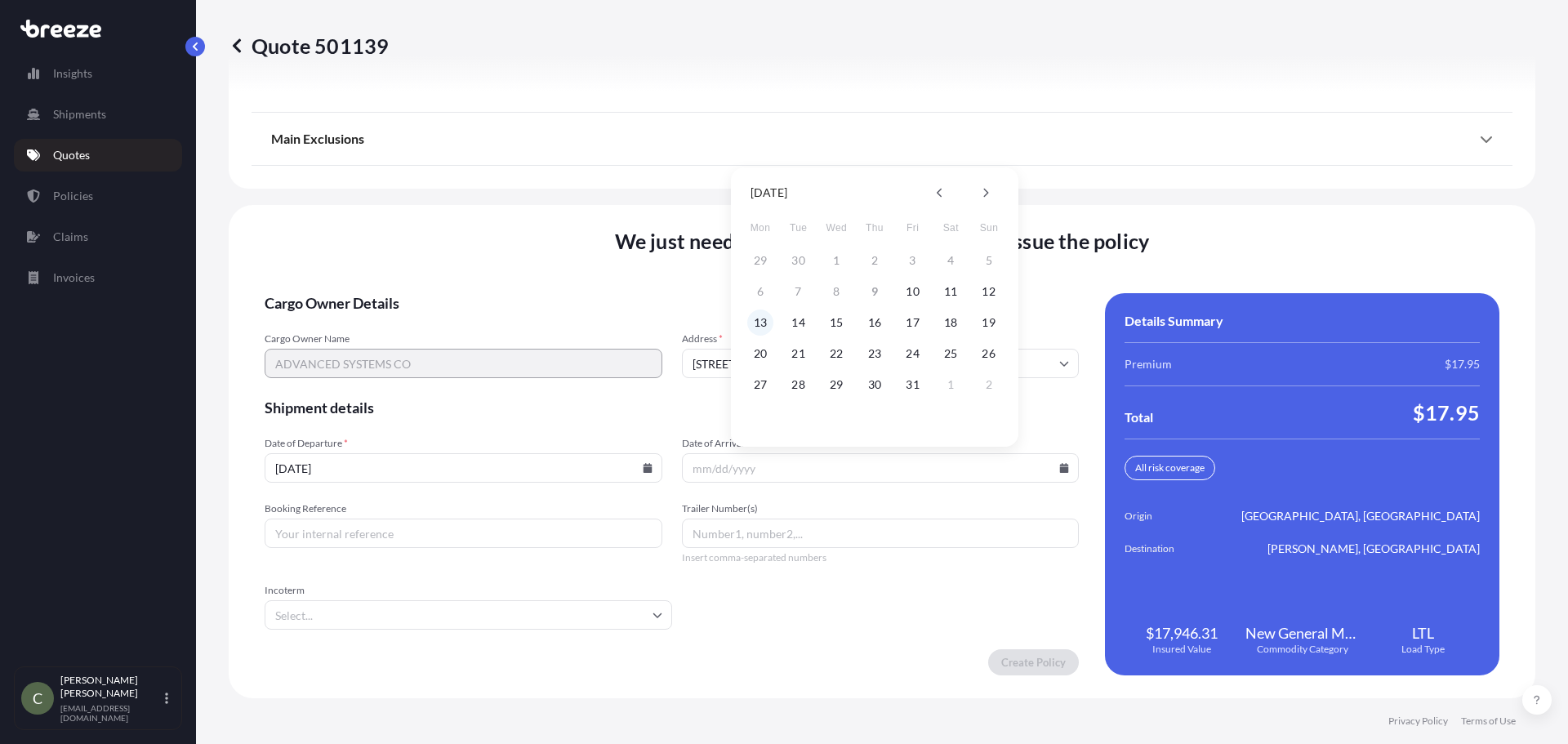
click at [758, 325] on button "13" at bounding box center [759, 322] width 26 height 26
type input "[DATE]"
